Goal: Task Accomplishment & Management: Use online tool/utility

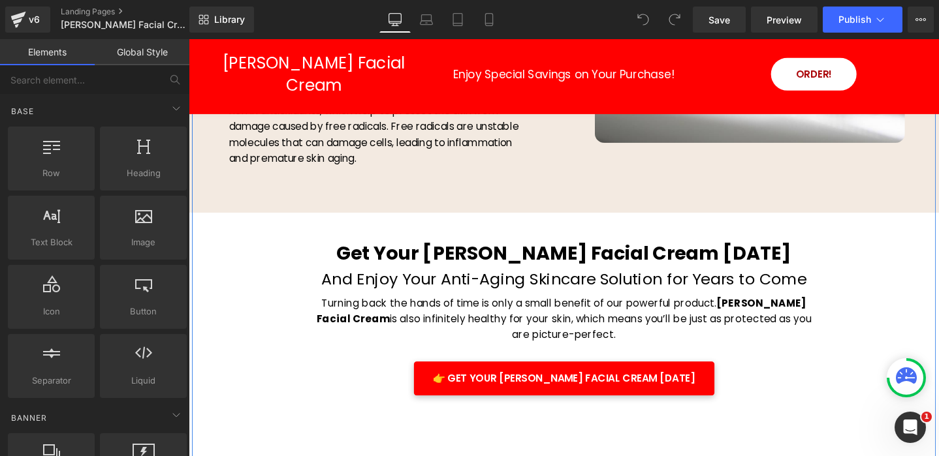
scroll to position [3403, 0]
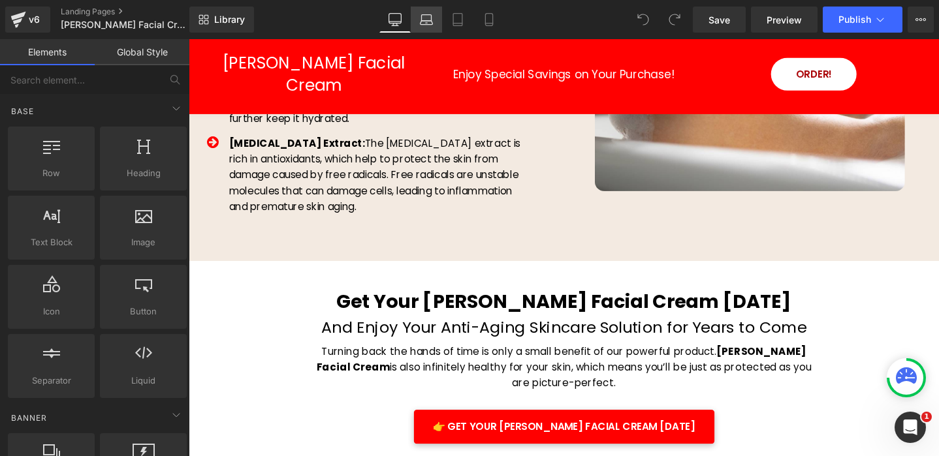
click at [427, 22] on icon at bounding box center [426, 19] width 13 height 13
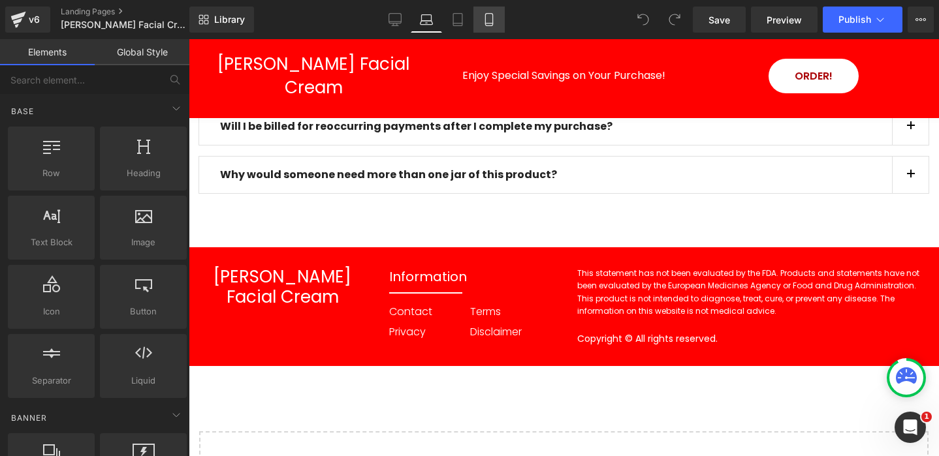
scroll to position [4438, 0]
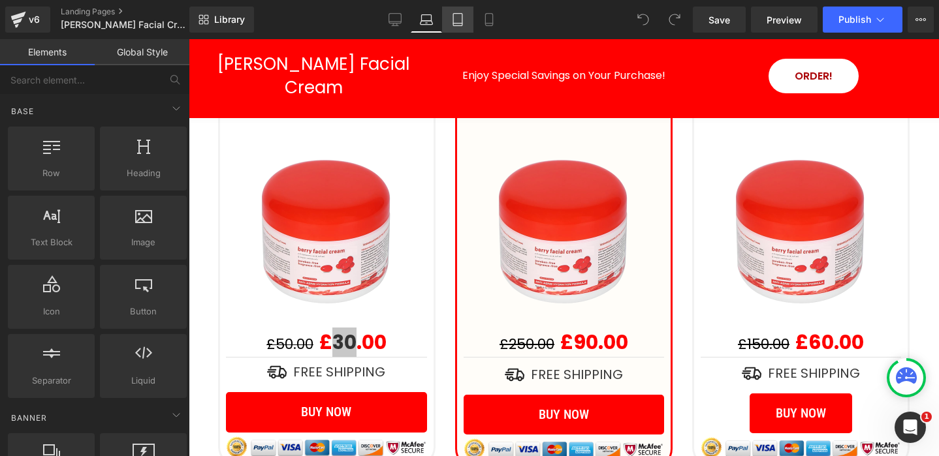
click at [456, 14] on icon at bounding box center [457, 19] width 13 height 13
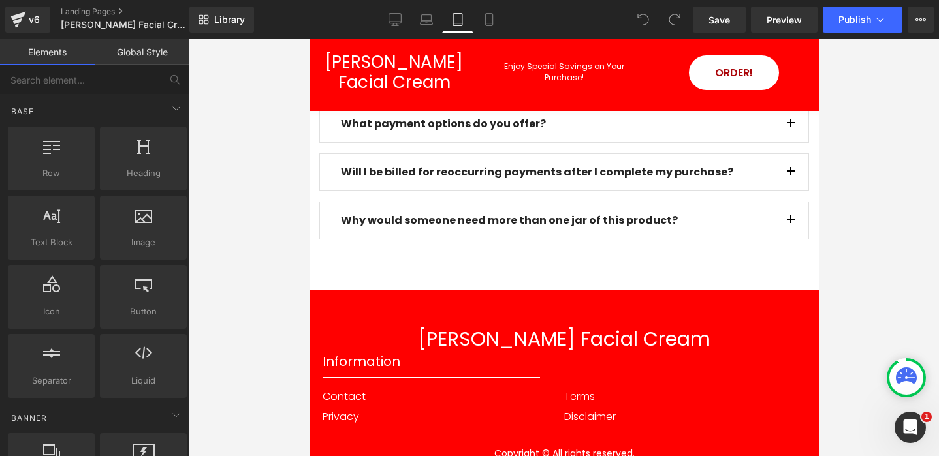
scroll to position [4864, 0]
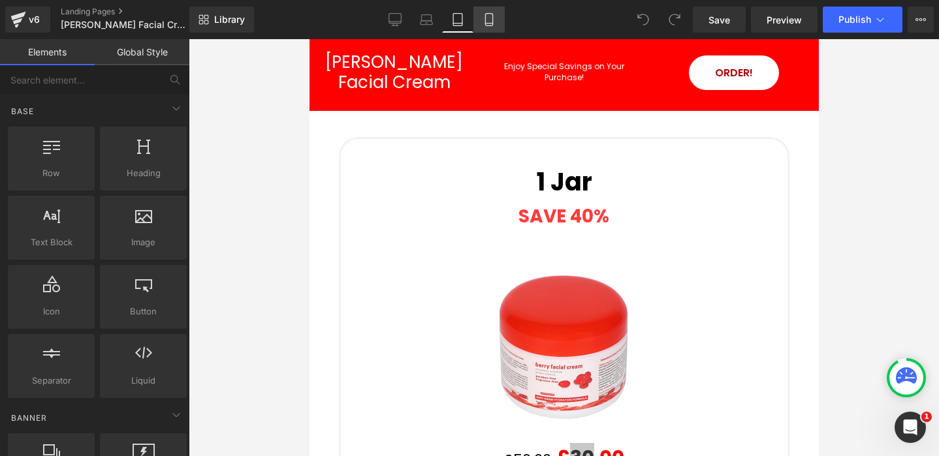
click at [490, 18] on icon at bounding box center [488, 19] width 13 height 13
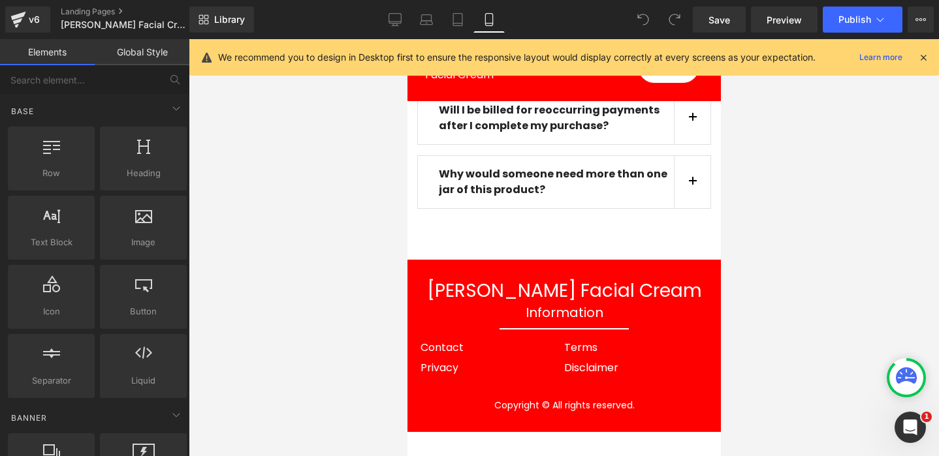
scroll to position [8946, 0]
click at [923, 59] on icon at bounding box center [923, 58] width 12 height 12
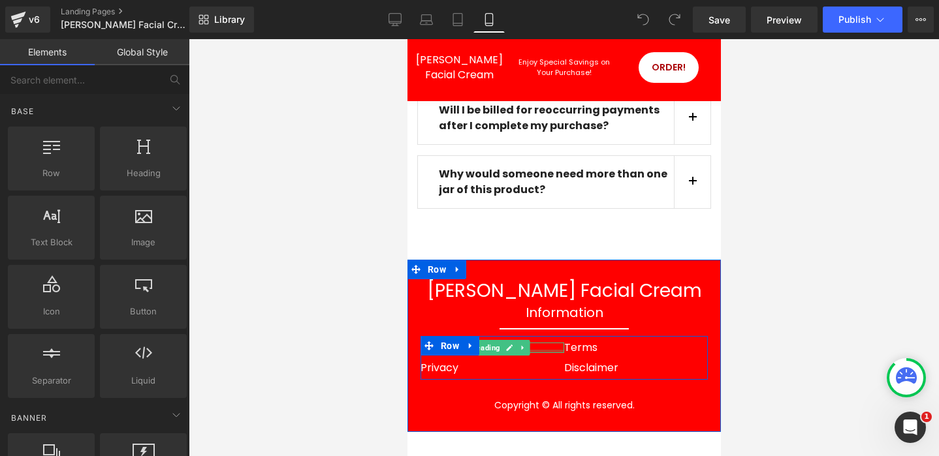
click at [541, 350] on div at bounding box center [492, 351] width 144 height 3
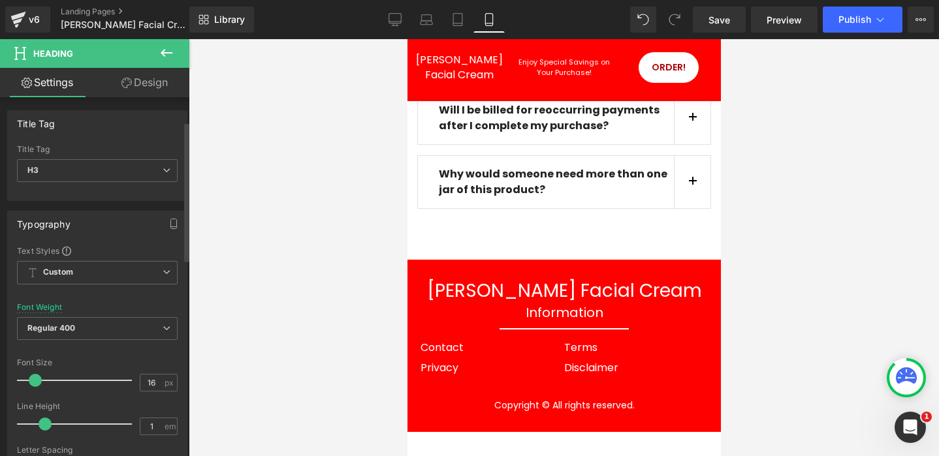
scroll to position [567, 0]
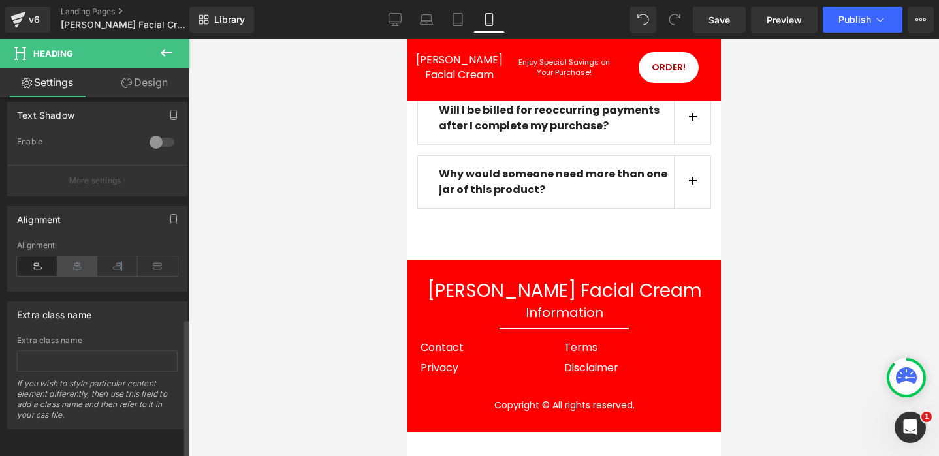
click at [72, 259] on icon at bounding box center [77, 267] width 40 height 20
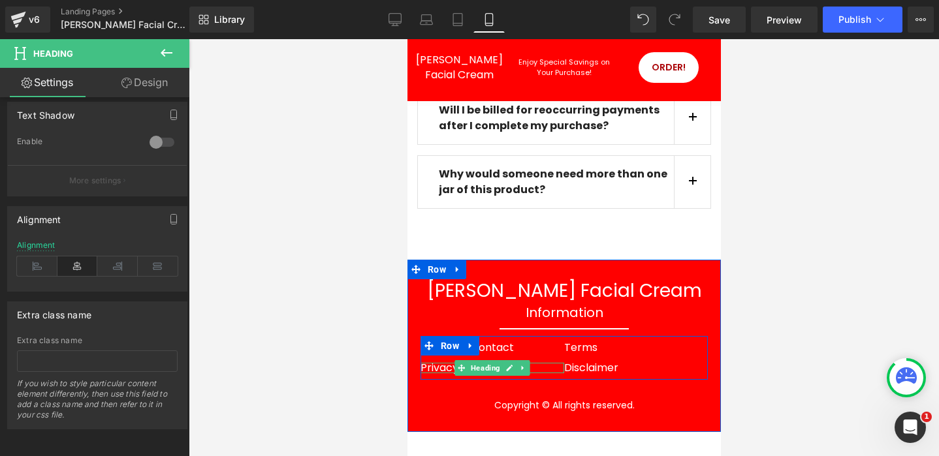
click at [542, 363] on div "Privacy" at bounding box center [492, 368] width 144 height 10
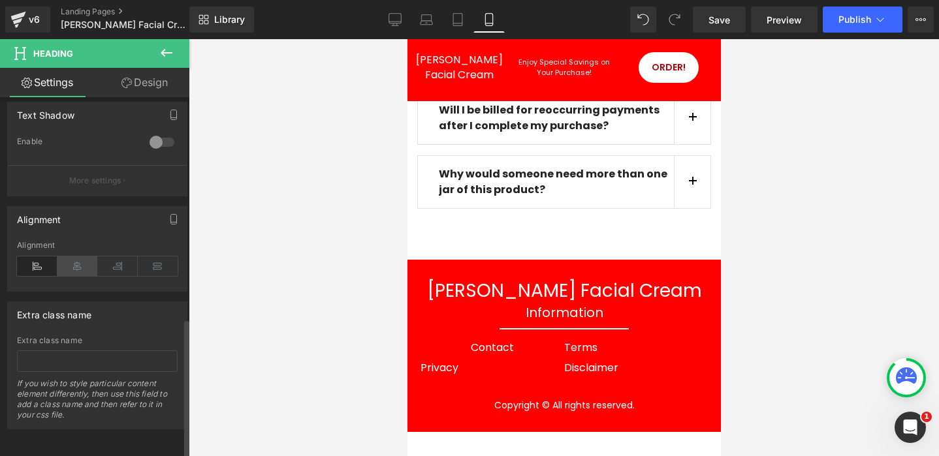
click at [76, 258] on icon at bounding box center [77, 267] width 40 height 20
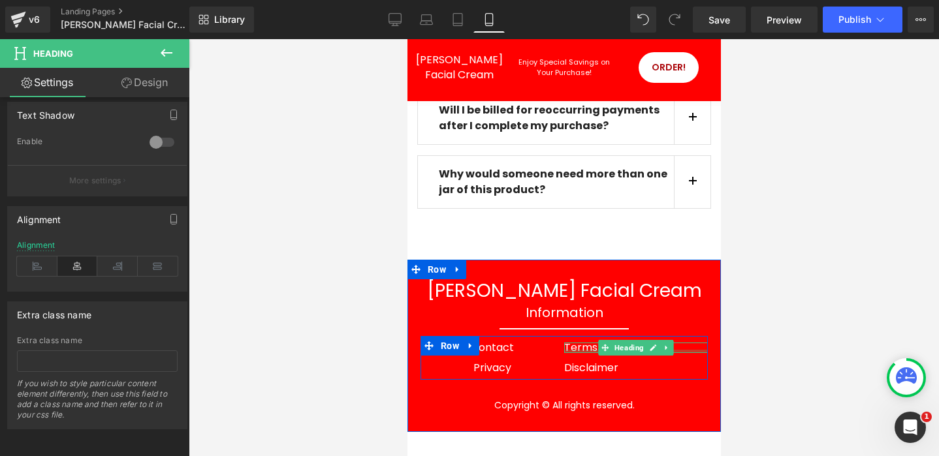
click at [690, 343] on div "Terms Heading" at bounding box center [635, 348] width 144 height 10
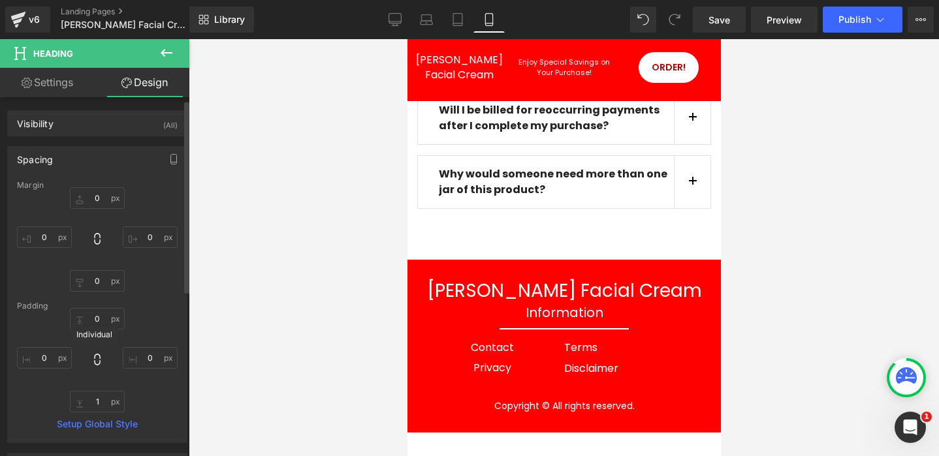
scroll to position [311, 0]
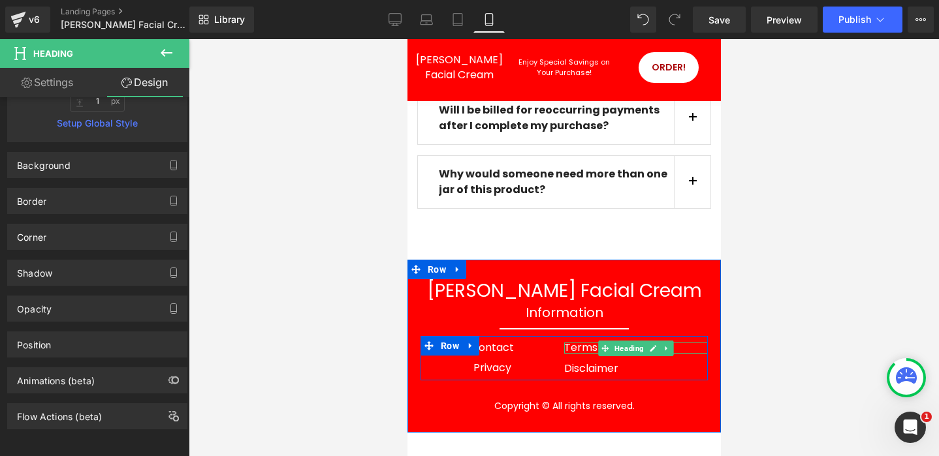
click at [685, 343] on div "Terms" at bounding box center [635, 348] width 144 height 11
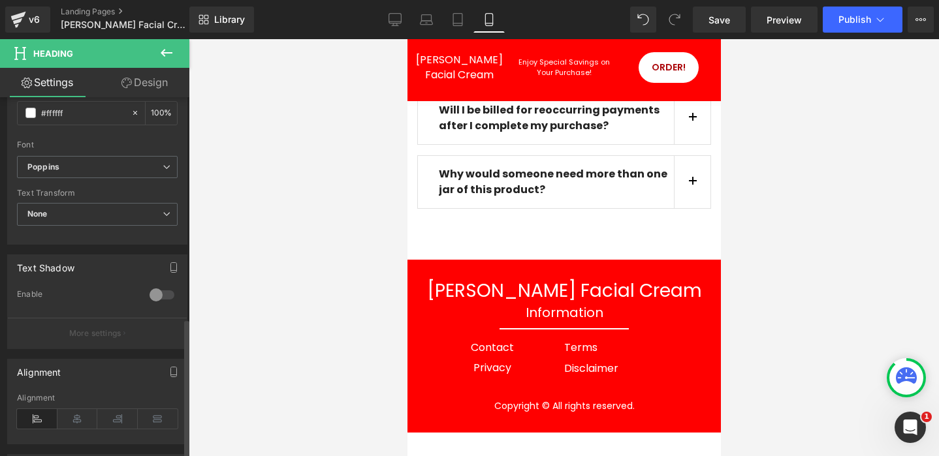
scroll to position [567, 0]
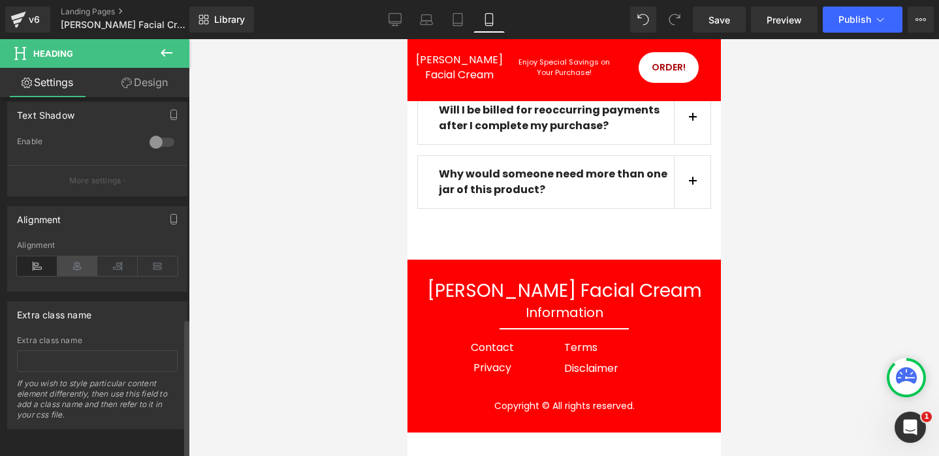
click at [74, 257] on icon at bounding box center [77, 267] width 40 height 20
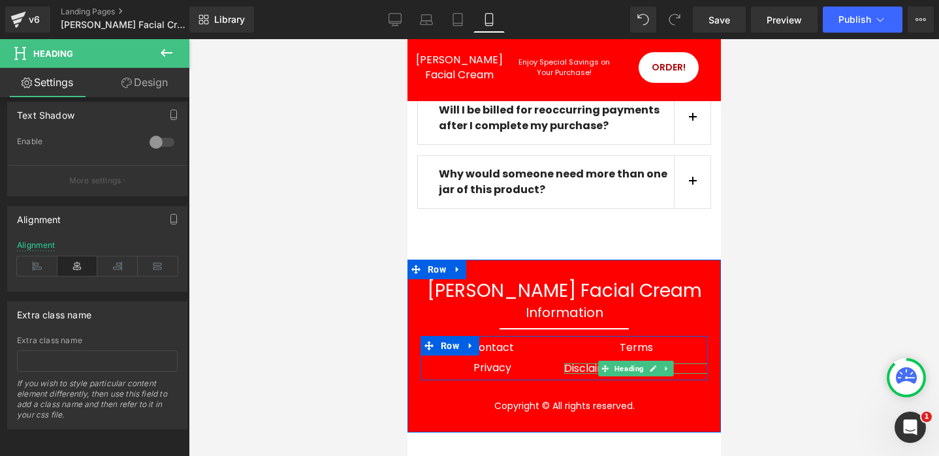
click at [687, 364] on div "Disclaimer" at bounding box center [635, 369] width 144 height 10
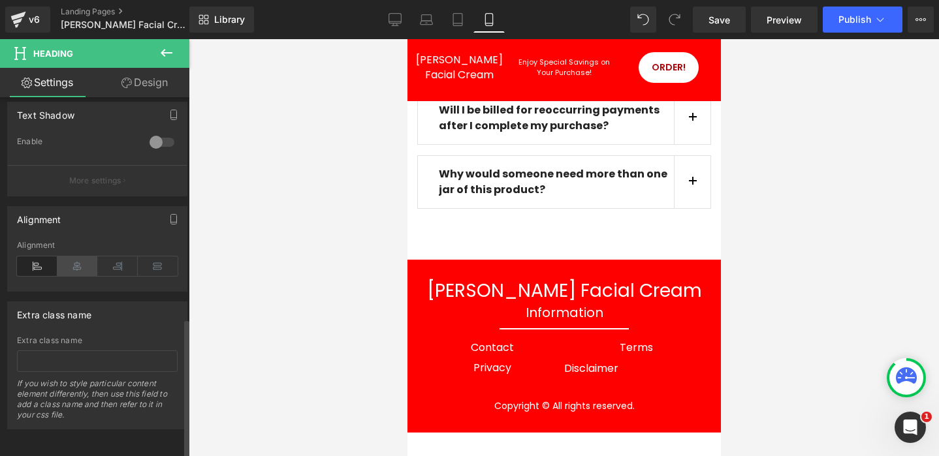
click at [74, 257] on icon at bounding box center [77, 267] width 40 height 20
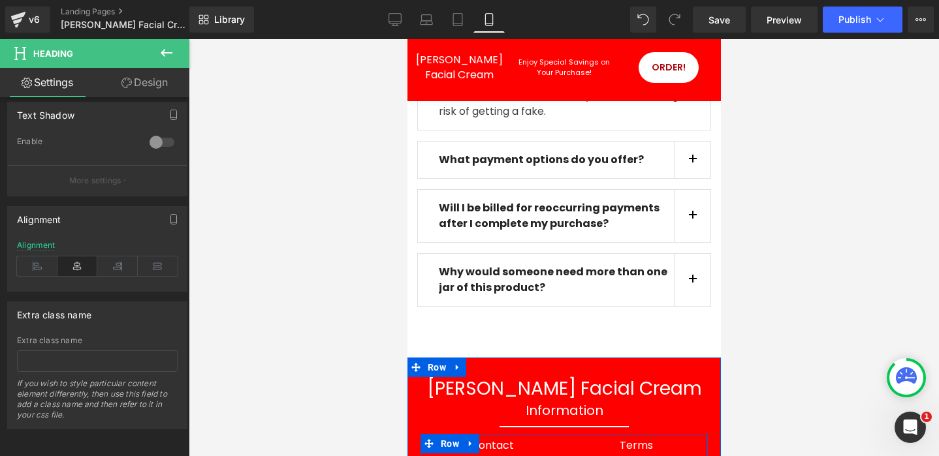
scroll to position [8834, 0]
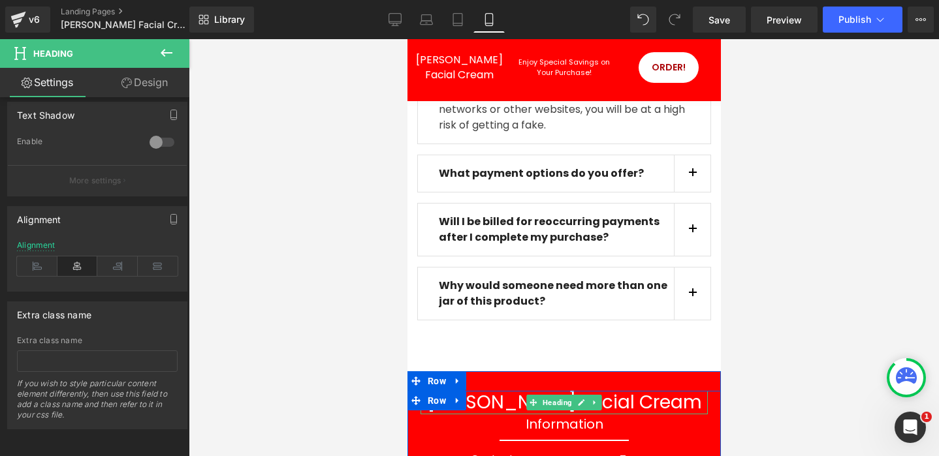
click at [636, 391] on h1 "[PERSON_NAME] Facial Cream" at bounding box center [563, 403] width 287 height 24
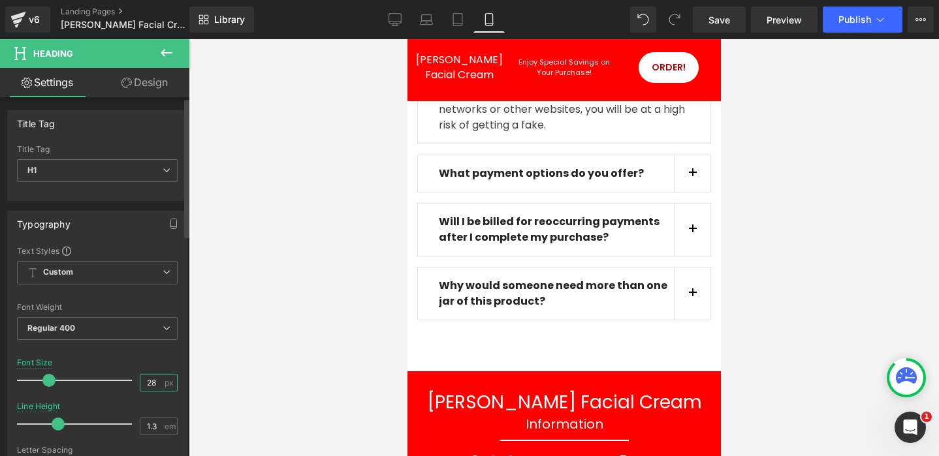
click at [151, 381] on input "28" at bounding box center [151, 383] width 23 height 16
drag, startPoint x: 152, startPoint y: 381, endPoint x: 106, endPoint y: 382, distance: 46.4
click at [106, 382] on div "Font Size 28 px" at bounding box center [97, 380] width 161 height 44
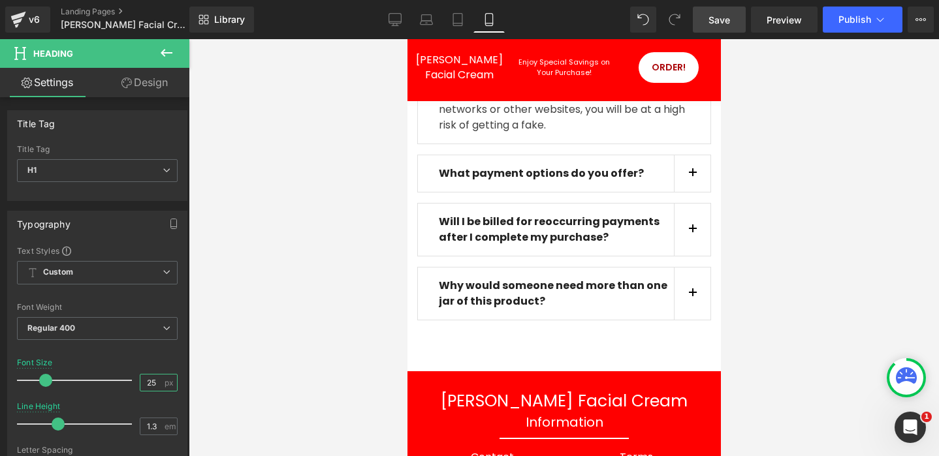
type input "25"
click at [723, 24] on span "Save" at bounding box center [719, 20] width 22 height 14
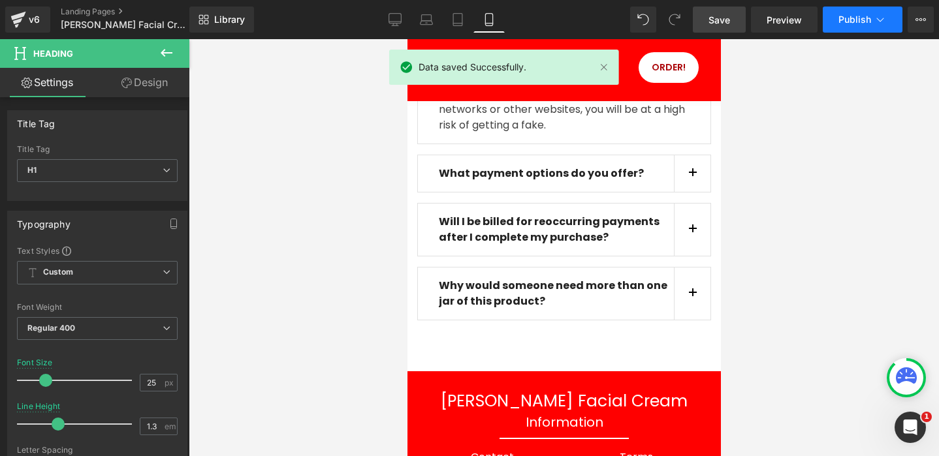
click at [879, 20] on icon at bounding box center [880, 19] width 13 height 13
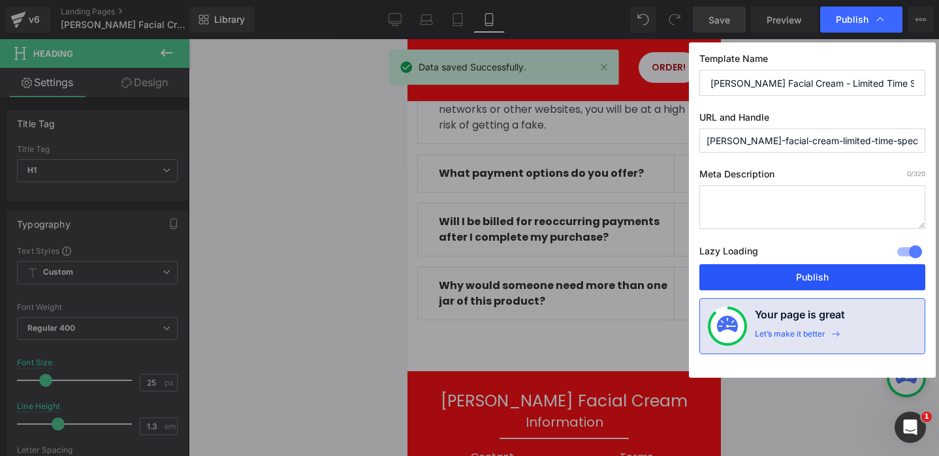
click at [790, 273] on button "Publish" at bounding box center [812, 277] width 226 height 26
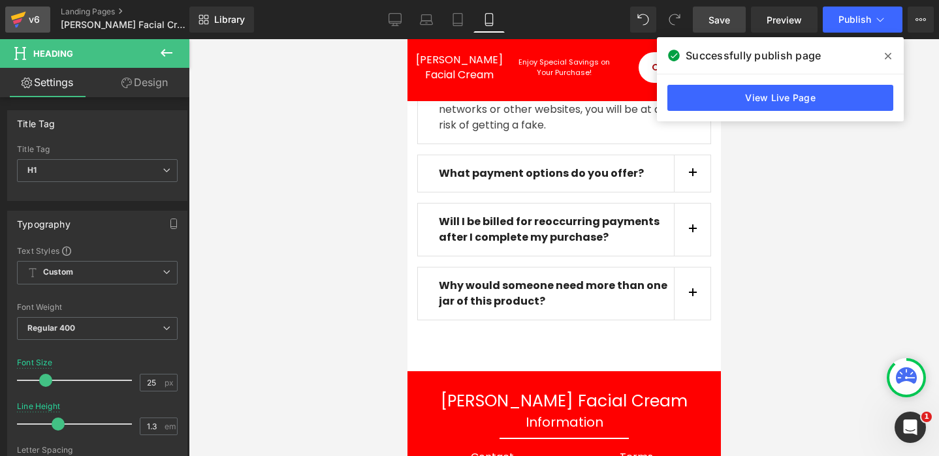
click at [35, 18] on div "v6" at bounding box center [34, 19] width 16 height 17
